Goal: Check status: Check status

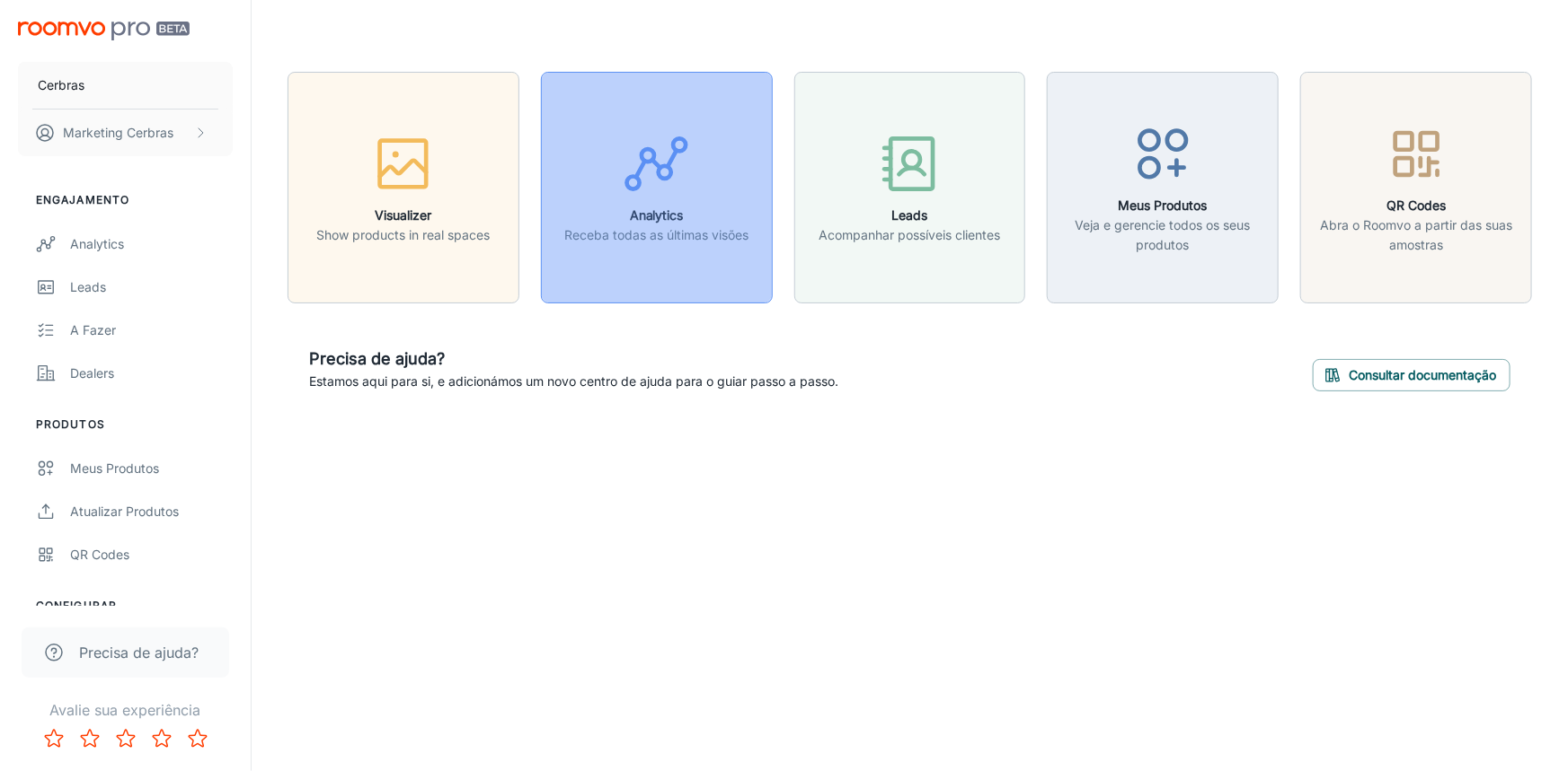
click at [701, 194] on div "button" at bounding box center [656, 167] width 185 height 74
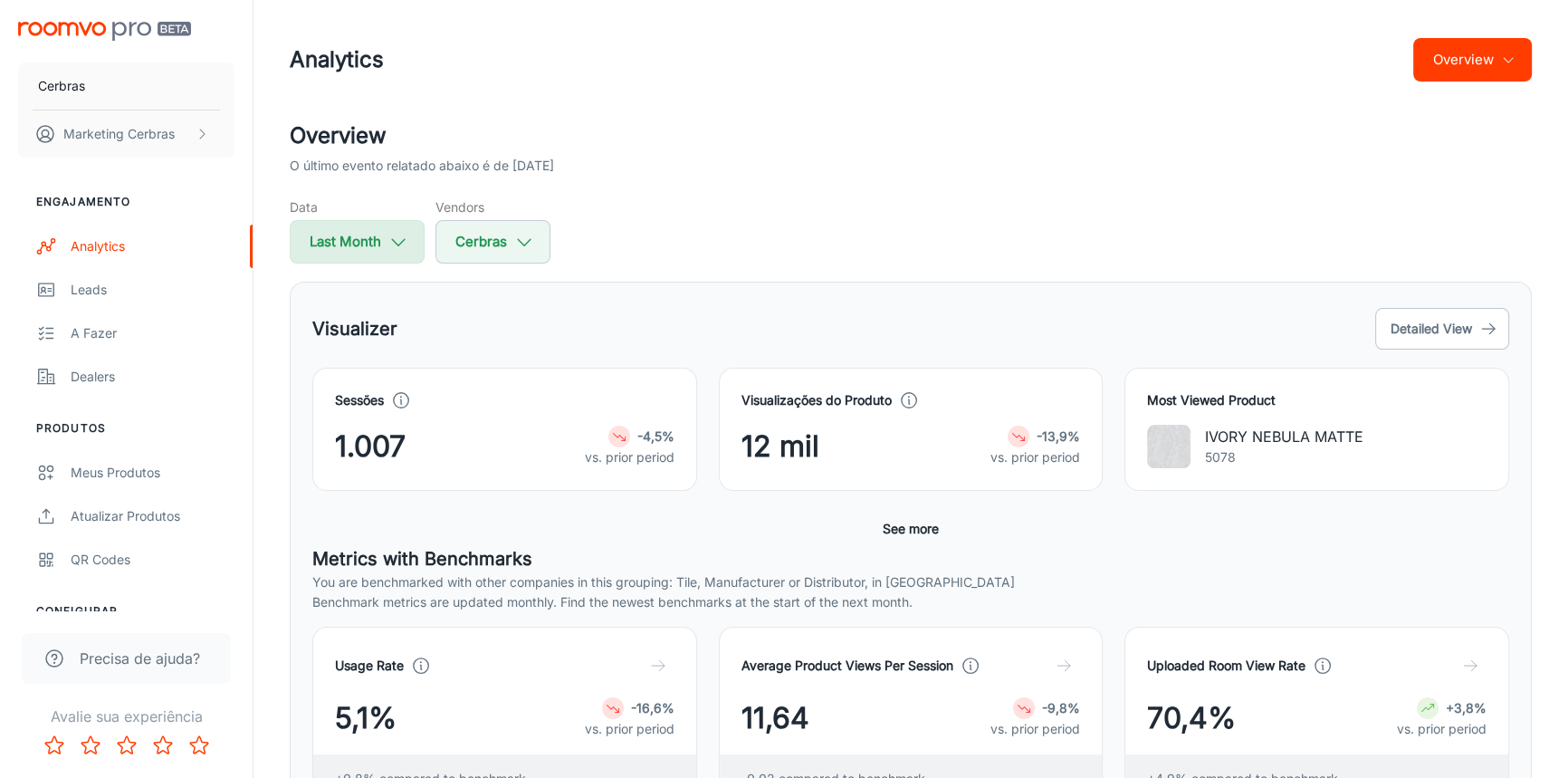
click at [359, 246] on button "Last Month" at bounding box center [357, 242] width 134 height 44
select select "8"
select select "2025"
select select "8"
select select "2025"
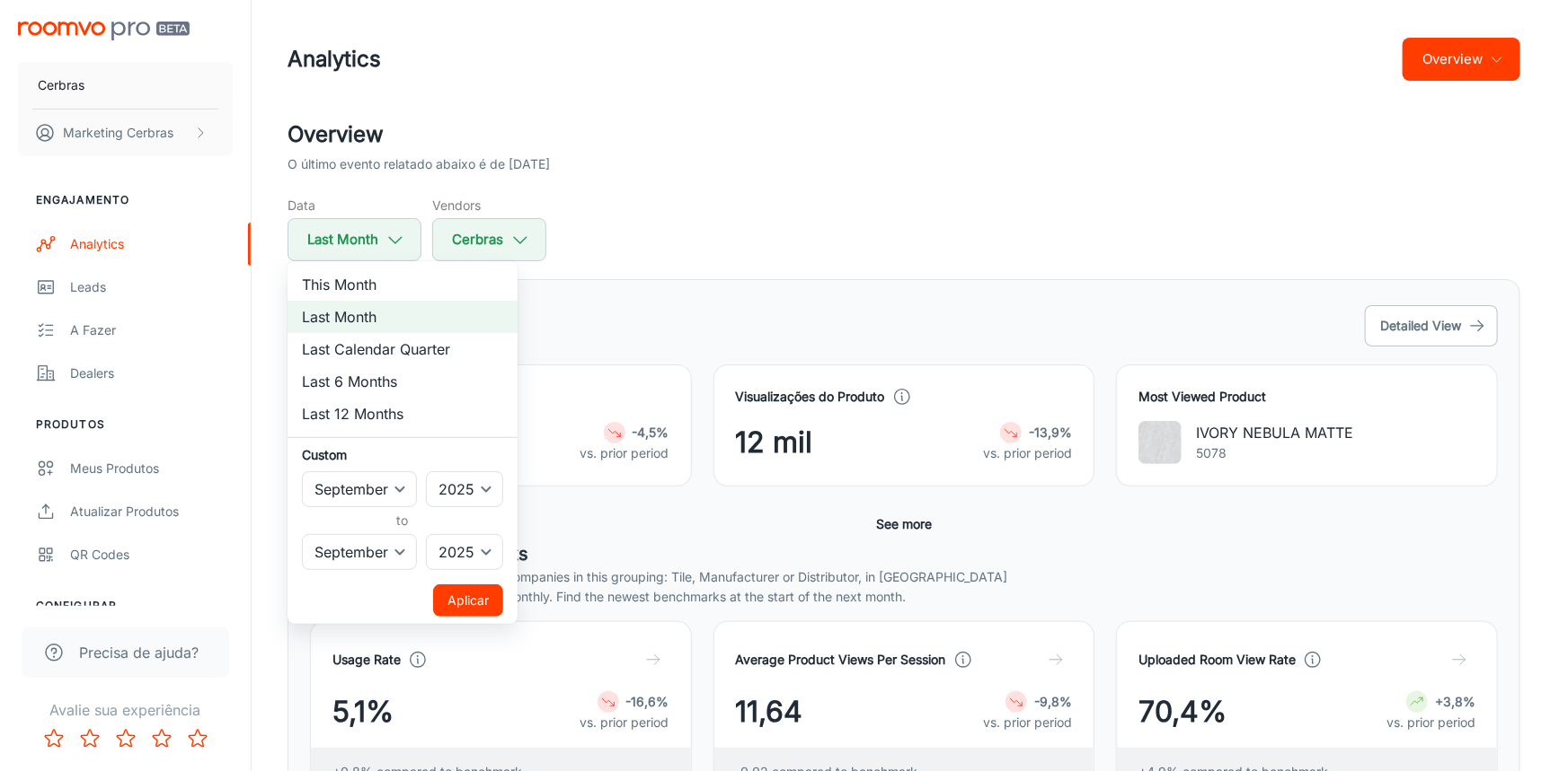
click at [698, 217] on div at bounding box center [784, 386] width 1568 height 771
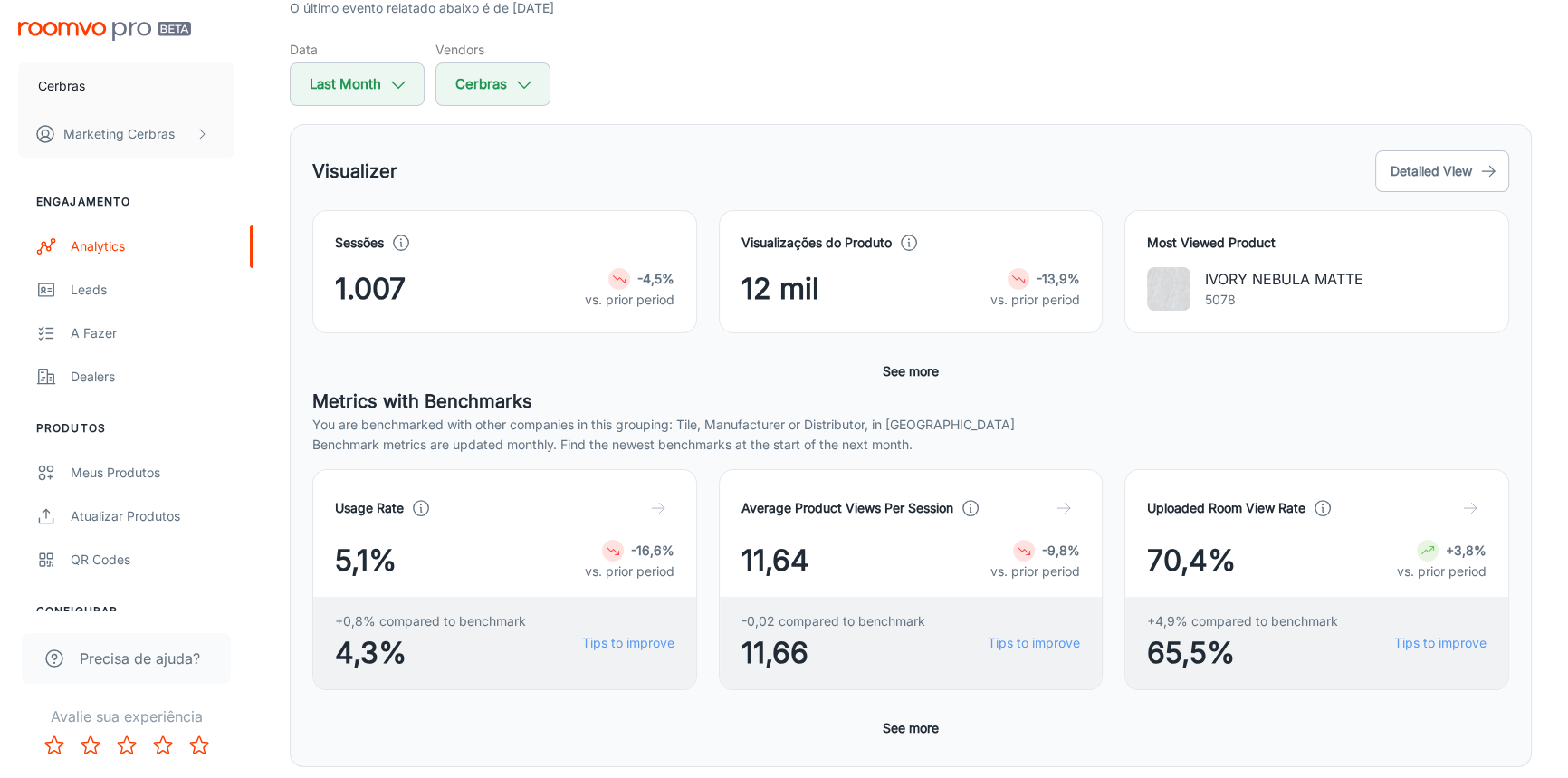
scroll to position [164, 0]
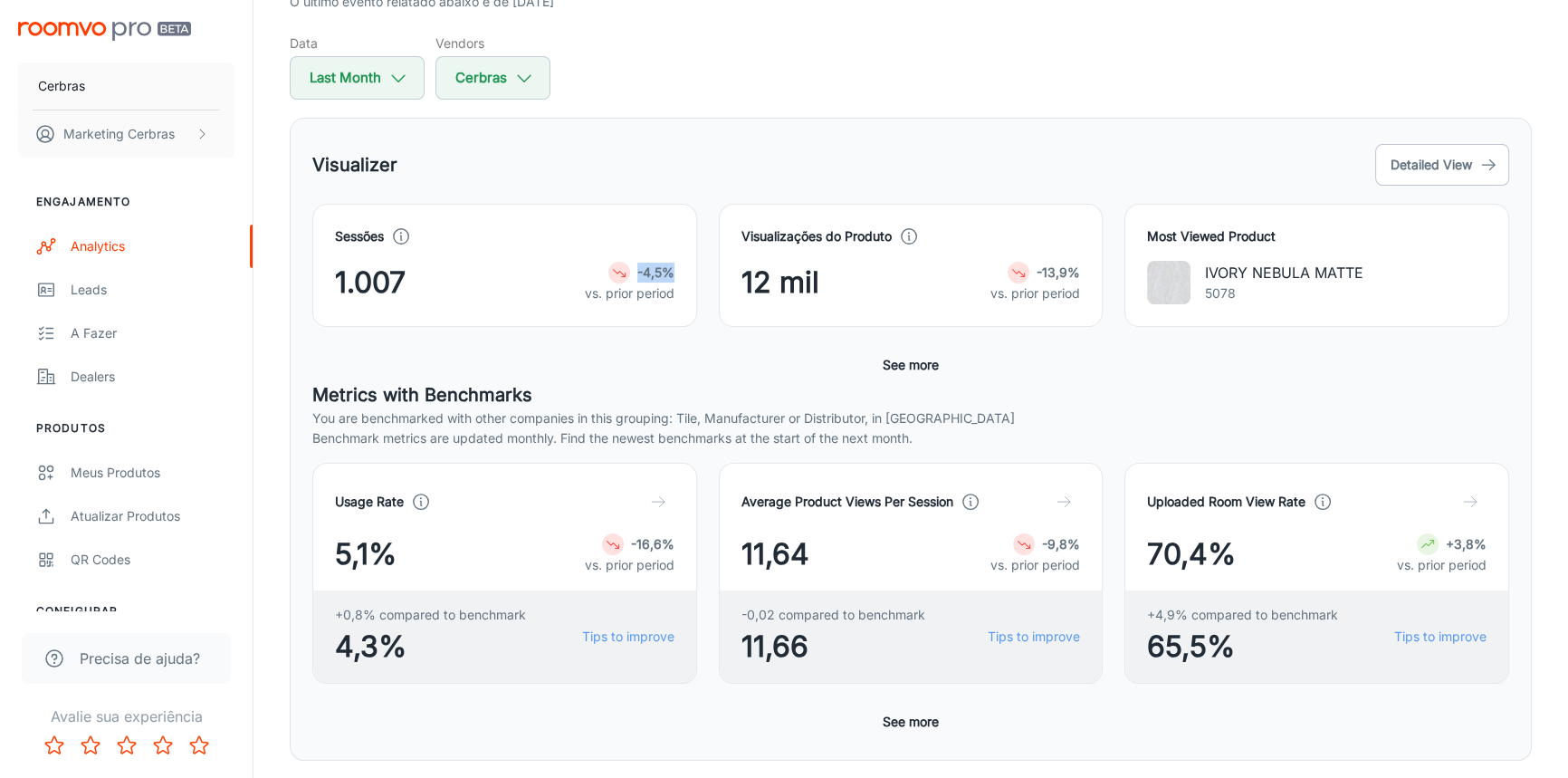
drag, startPoint x: 608, startPoint y: 270, endPoint x: 673, endPoint y: 269, distance: 65.0
click at [673, 269] on div "-4,5%" at bounding box center [630, 273] width 90 height 21
click at [674, 158] on div "Visualizer Detailed View" at bounding box center [911, 165] width 1197 height 49
click at [359, 72] on button "Last Month" at bounding box center [357, 78] width 134 height 44
select select "8"
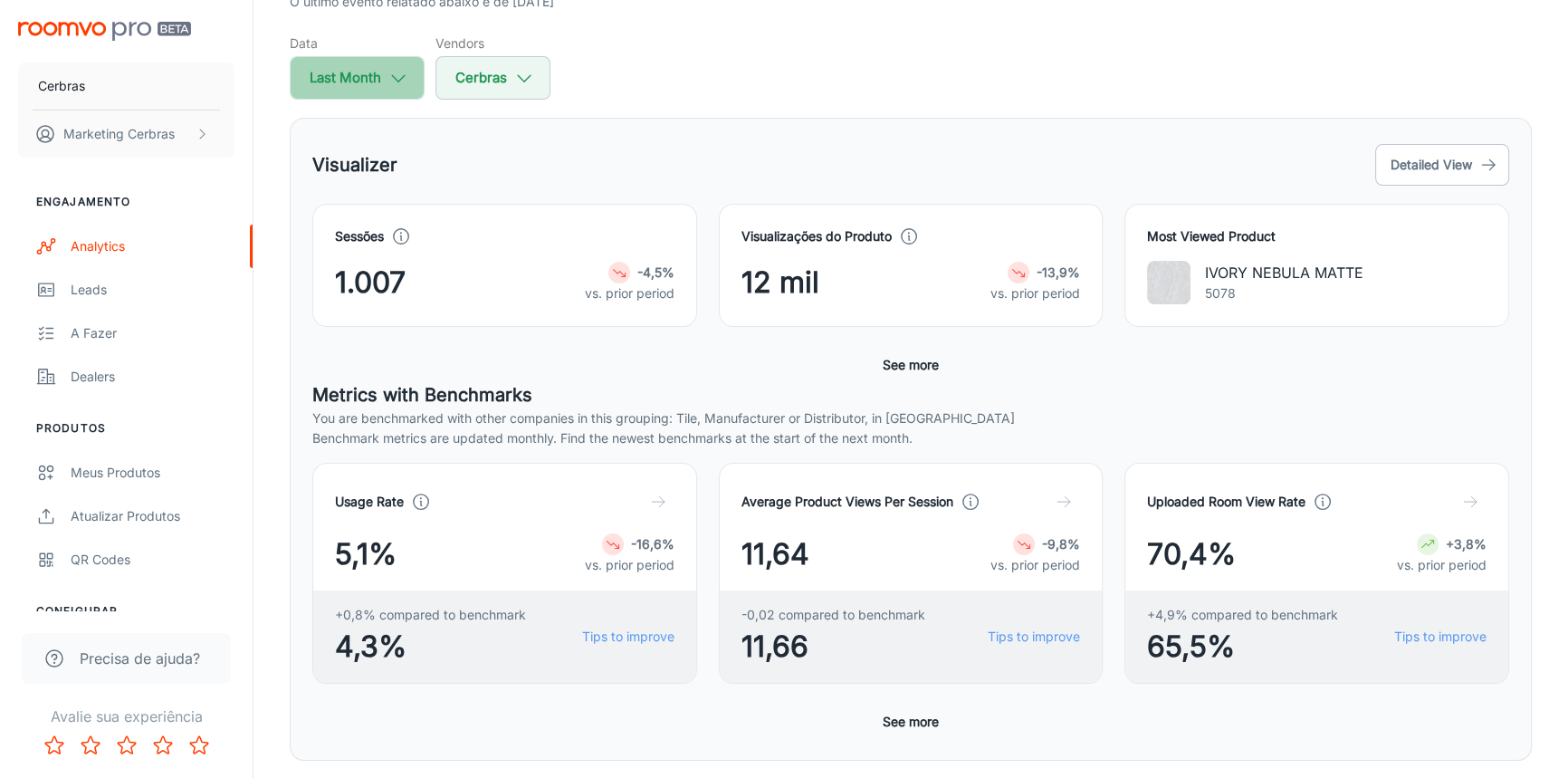
select select "2025"
select select "8"
select select "2025"
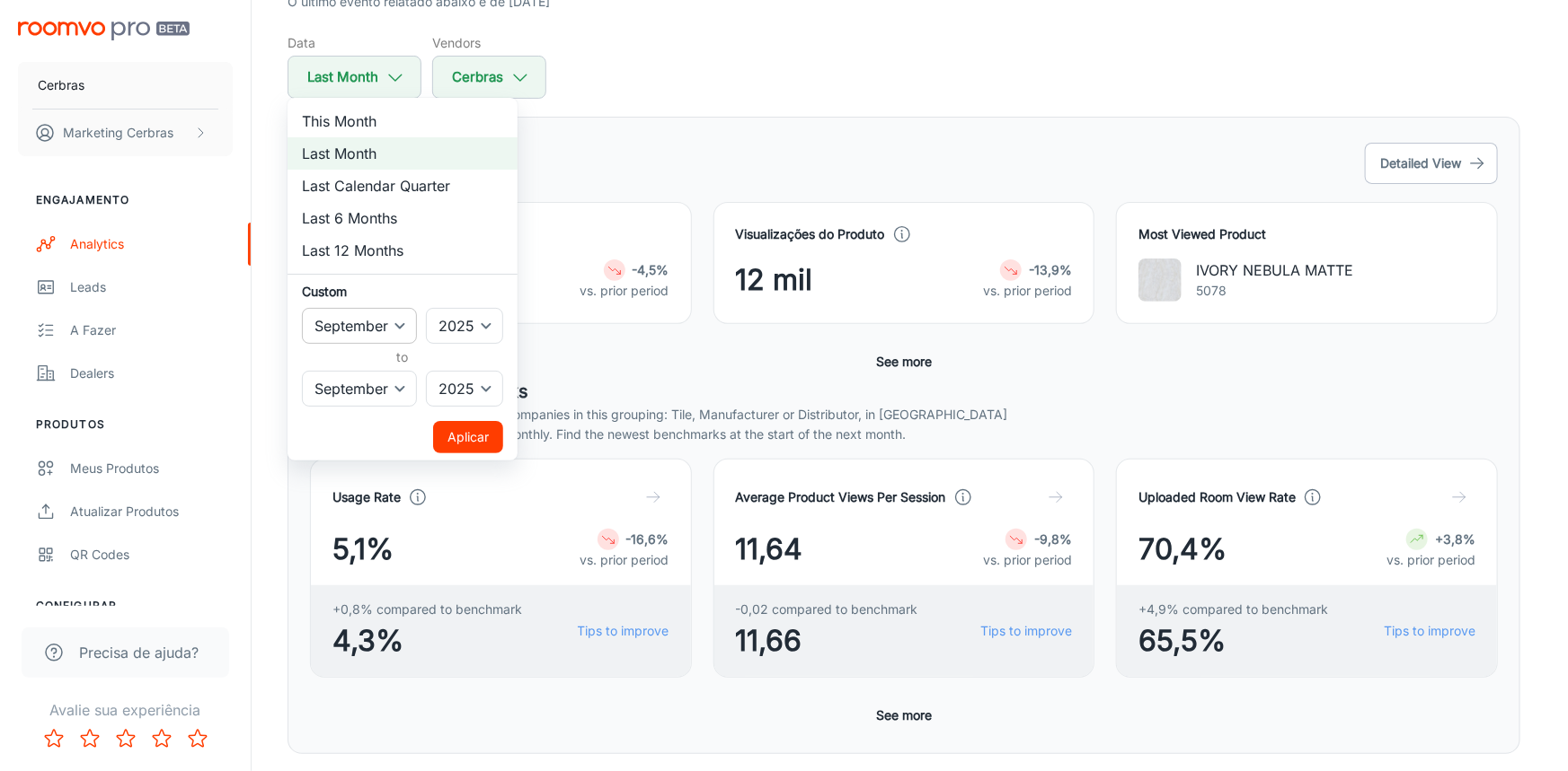
click at [386, 312] on select "January February March April May June July August September October November De…" at bounding box center [359, 326] width 115 height 36
select select "7"
click at [302, 308] on select "January February March April May June July August September October November De…" at bounding box center [359, 326] width 115 height 36
click at [375, 391] on select "January February March April May June July August September October November De…" at bounding box center [359, 388] width 115 height 36
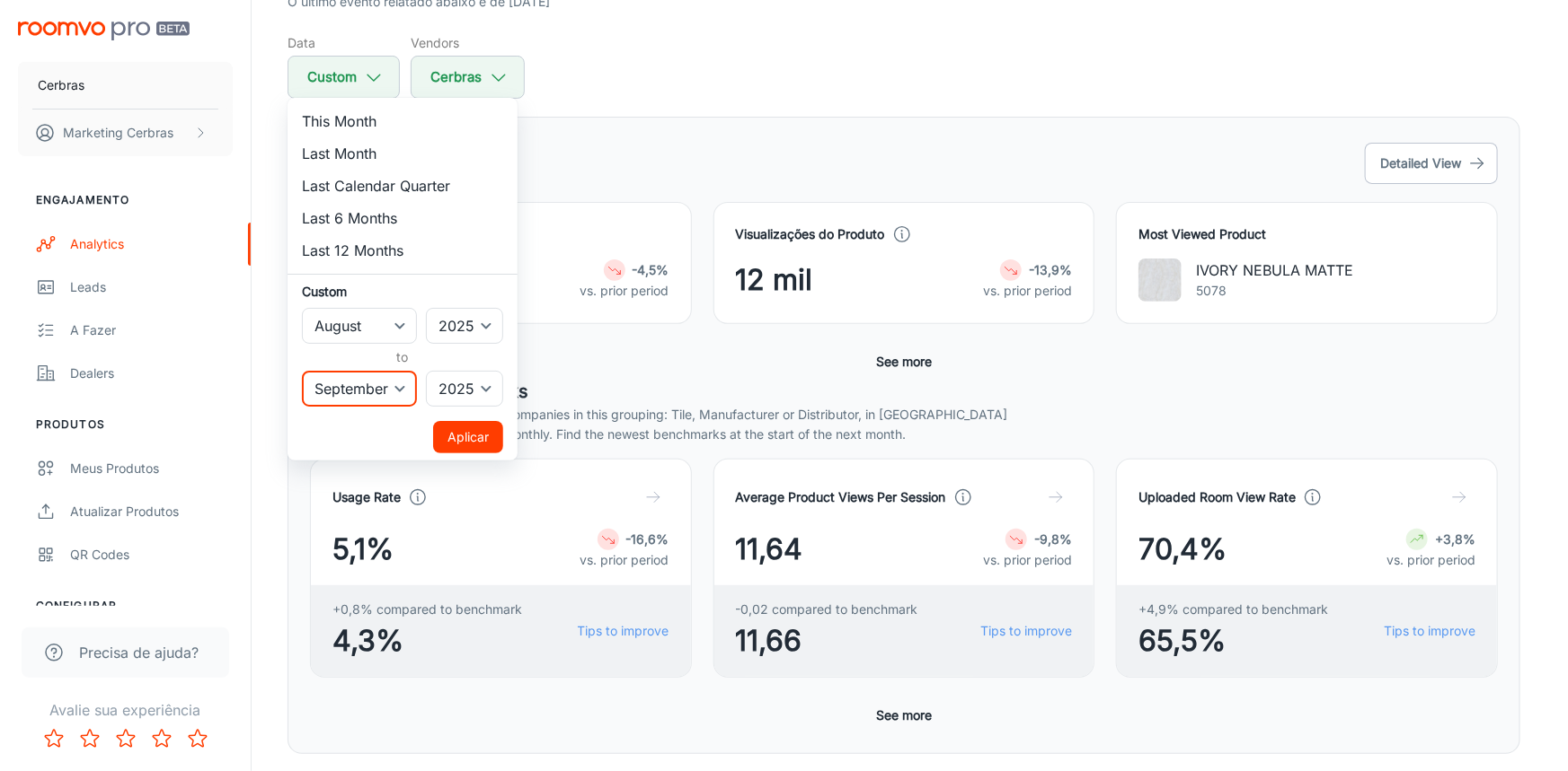
select select "7"
click at [302, 371] on select "January February March April May June July August September October November De…" at bounding box center [359, 388] width 115 height 36
click at [467, 439] on button "Aplicar" at bounding box center [468, 437] width 70 height 32
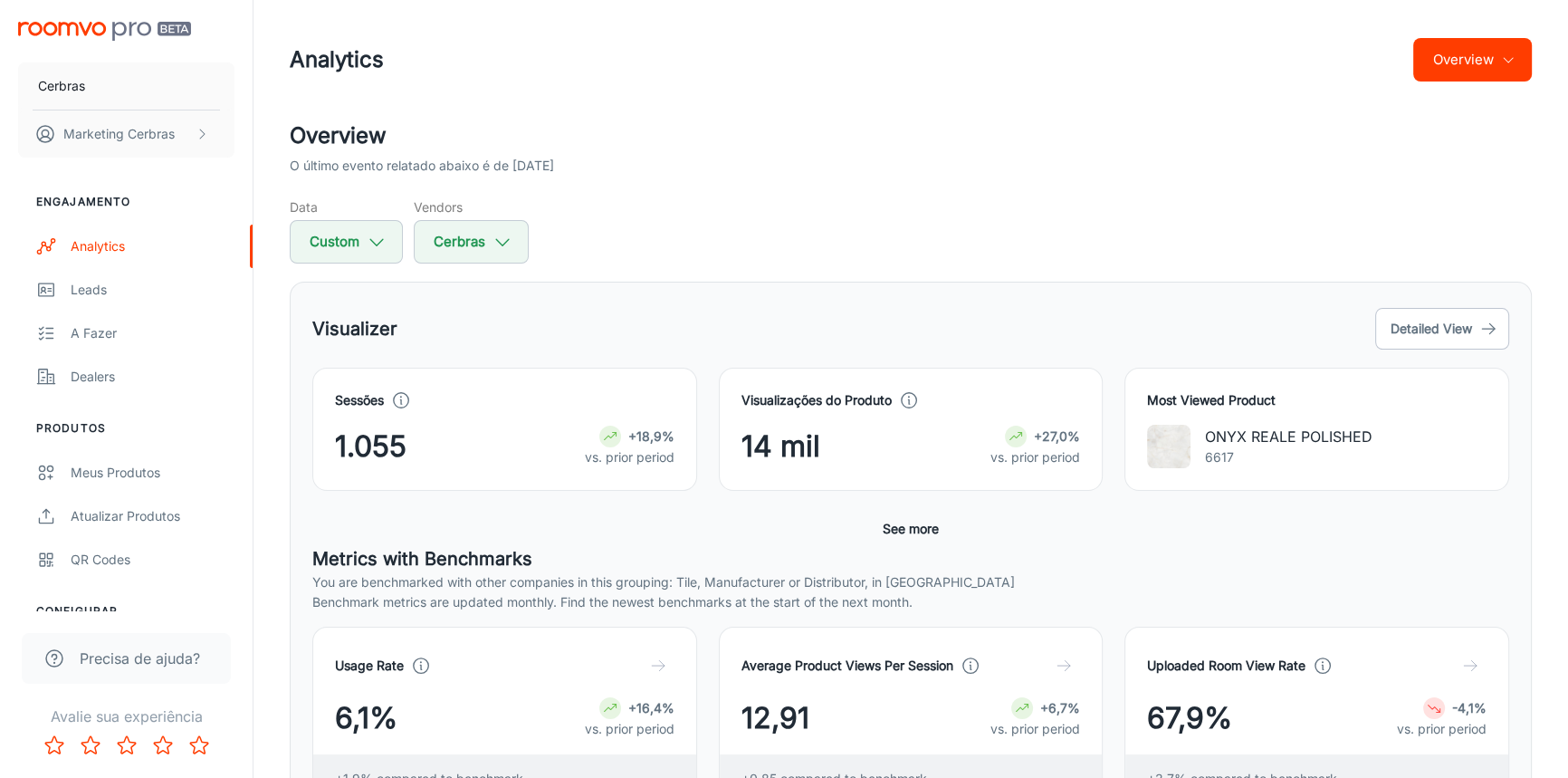
scroll to position [0, 0]
click at [1427, 331] on button "Detailed View" at bounding box center [1443, 329] width 134 height 42
